Goal: Task Accomplishment & Management: Use online tool/utility

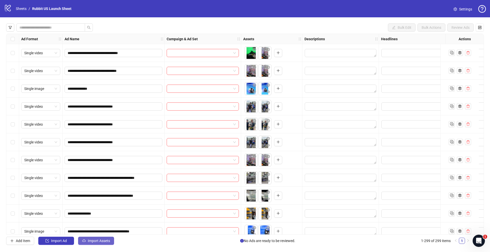
click at [94, 242] on span "Import Assets" at bounding box center [99, 241] width 22 height 4
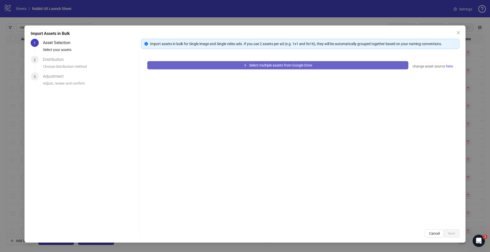
click at [247, 67] on button "Select multiple assets from Google Drive" at bounding box center [277, 65] width 261 height 8
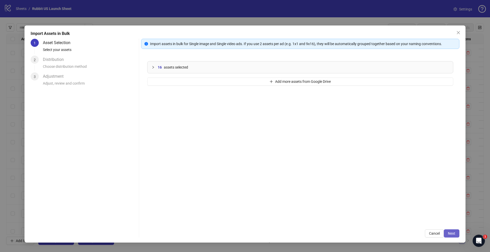
click at [453, 235] on span "Next" at bounding box center [451, 234] width 7 height 4
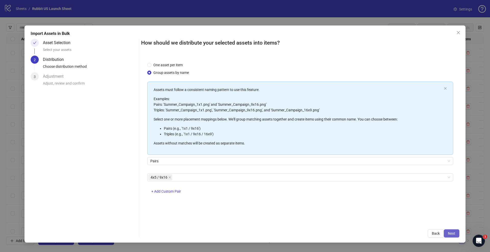
click at [451, 235] on span "Next" at bounding box center [451, 234] width 7 height 4
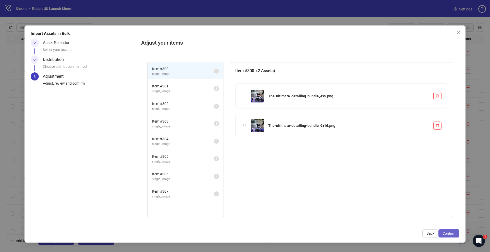
click at [449, 235] on span "Confirm" at bounding box center [449, 234] width 13 height 4
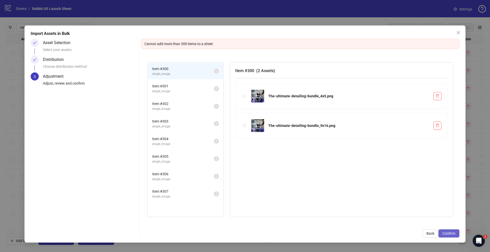
click at [440, 234] on button "Confirm" at bounding box center [448, 234] width 21 height 8
